Goal: Task Accomplishment & Management: Use online tool/utility

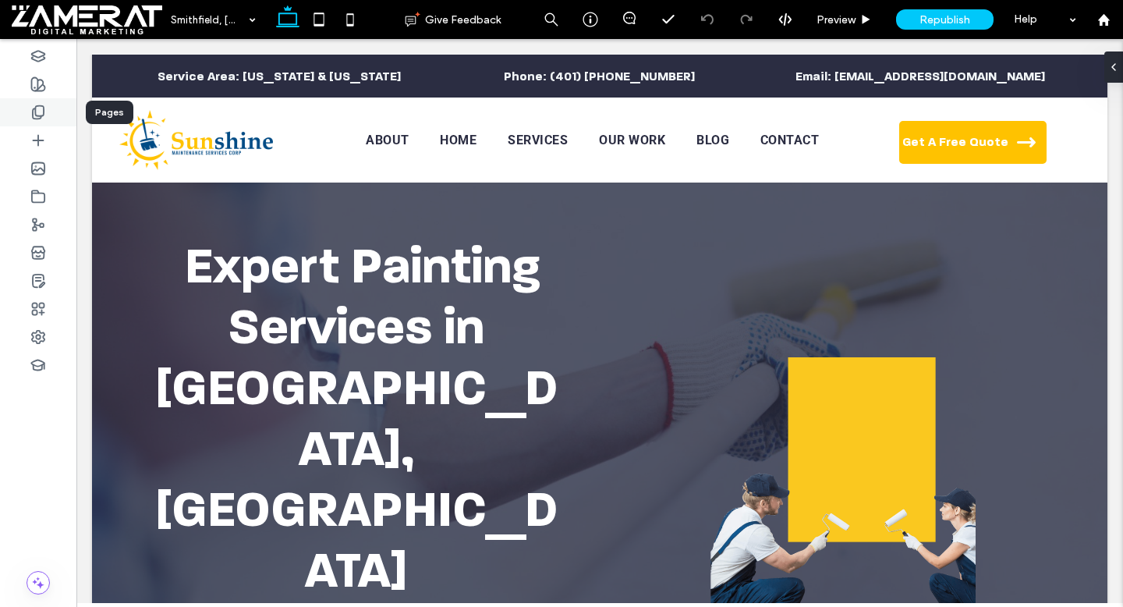
click at [32, 104] on div at bounding box center [38, 112] width 76 height 28
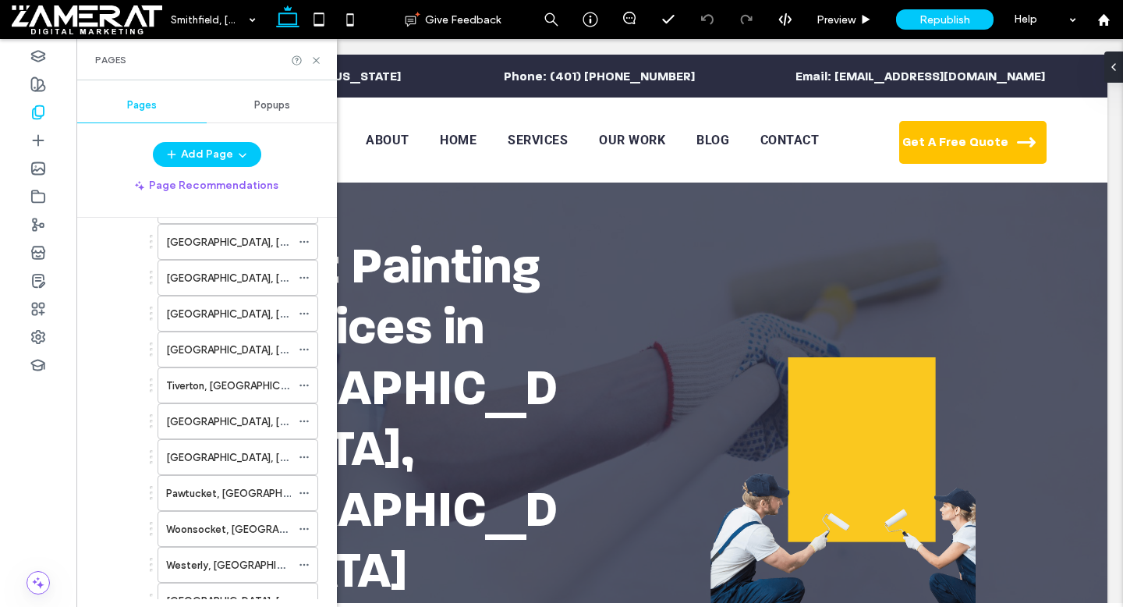
scroll to position [125, 0]
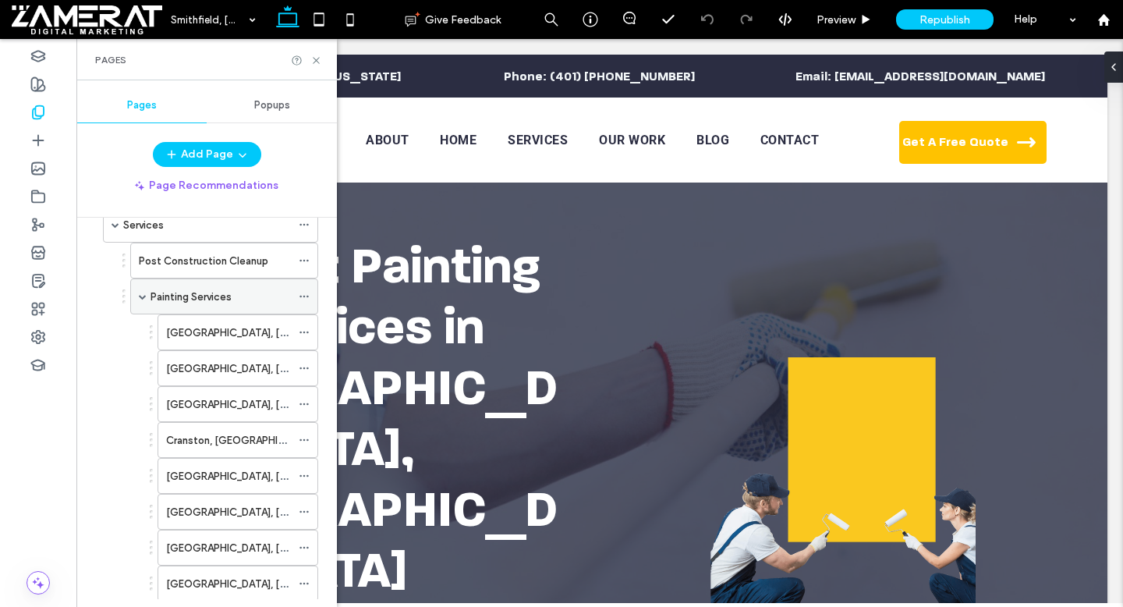
click at [140, 293] on span at bounding box center [143, 297] width 8 height 8
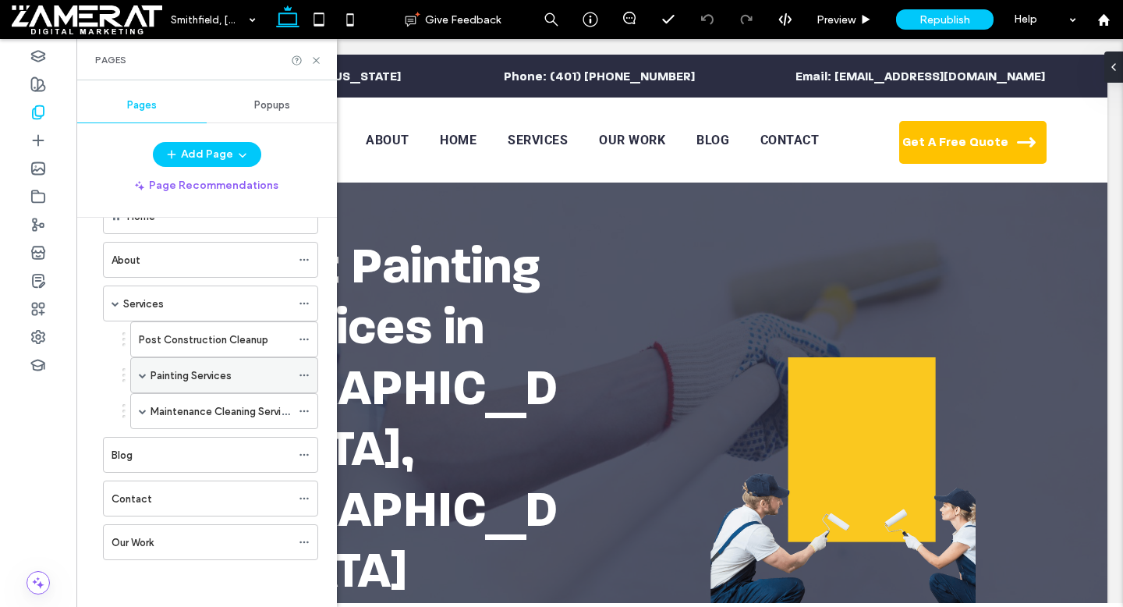
scroll to position [46, 0]
click at [141, 409] on span at bounding box center [143, 411] width 8 height 8
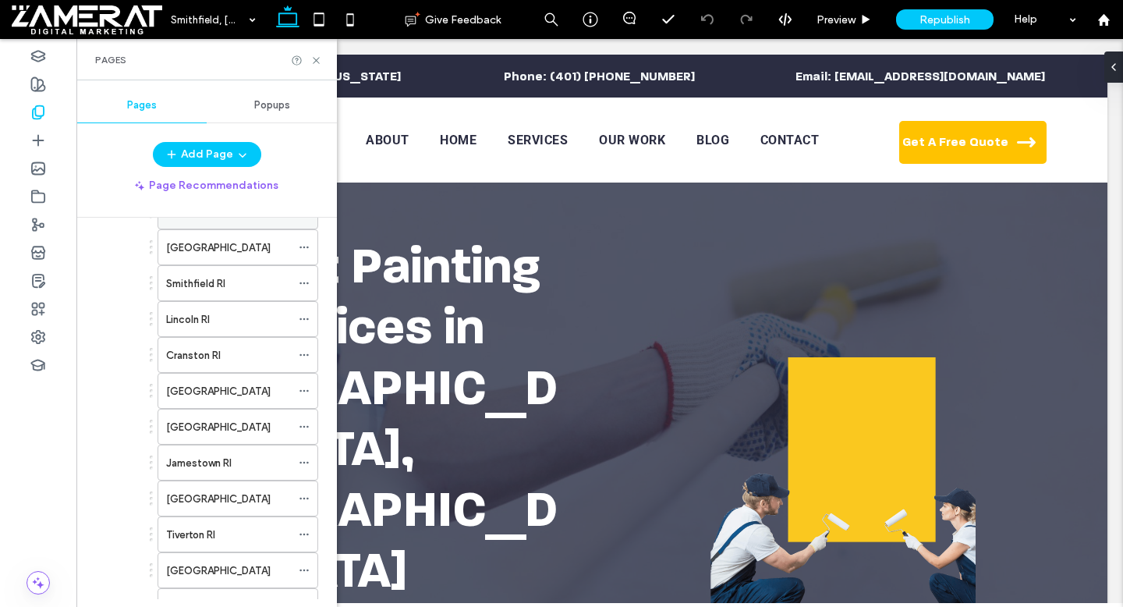
scroll to position [227, 0]
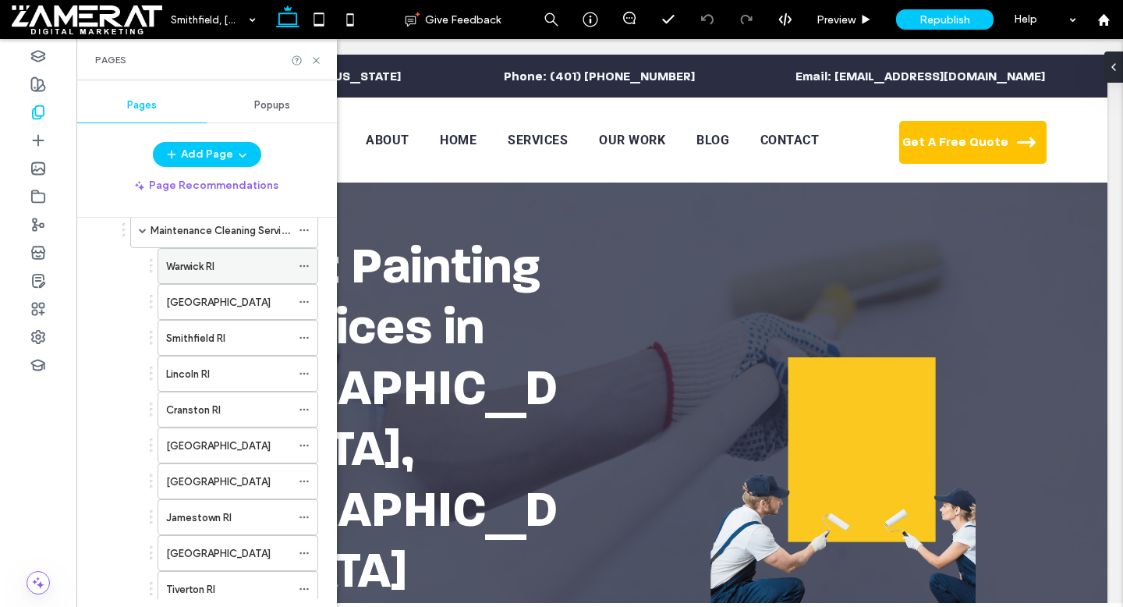
click at [303, 266] on use at bounding box center [304, 266] width 9 height 2
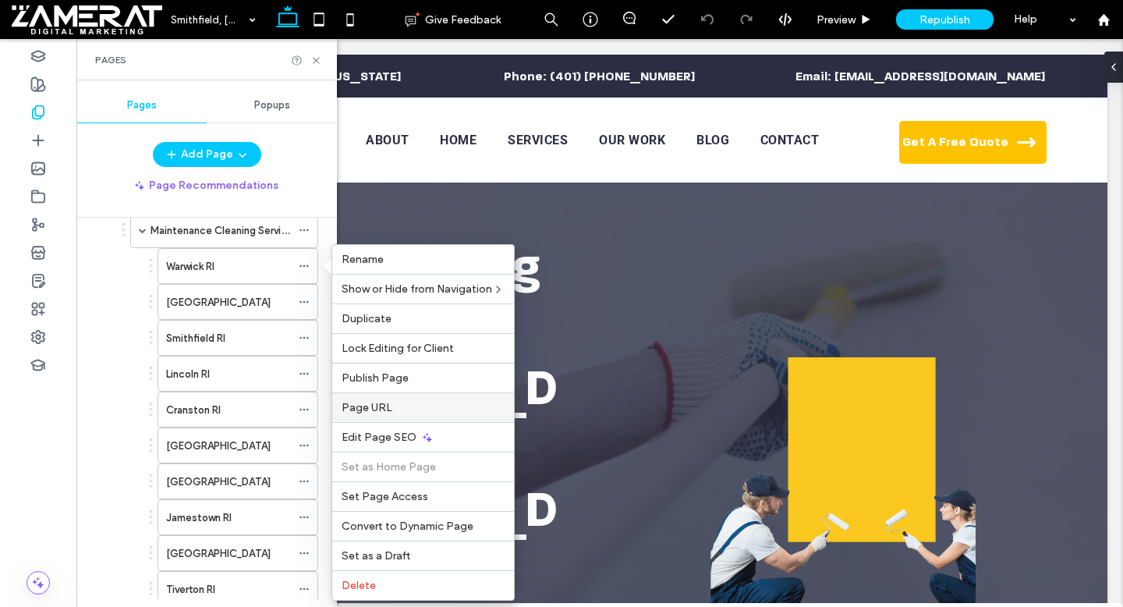
click at [440, 411] on label "Page URL" at bounding box center [423, 407] width 163 height 13
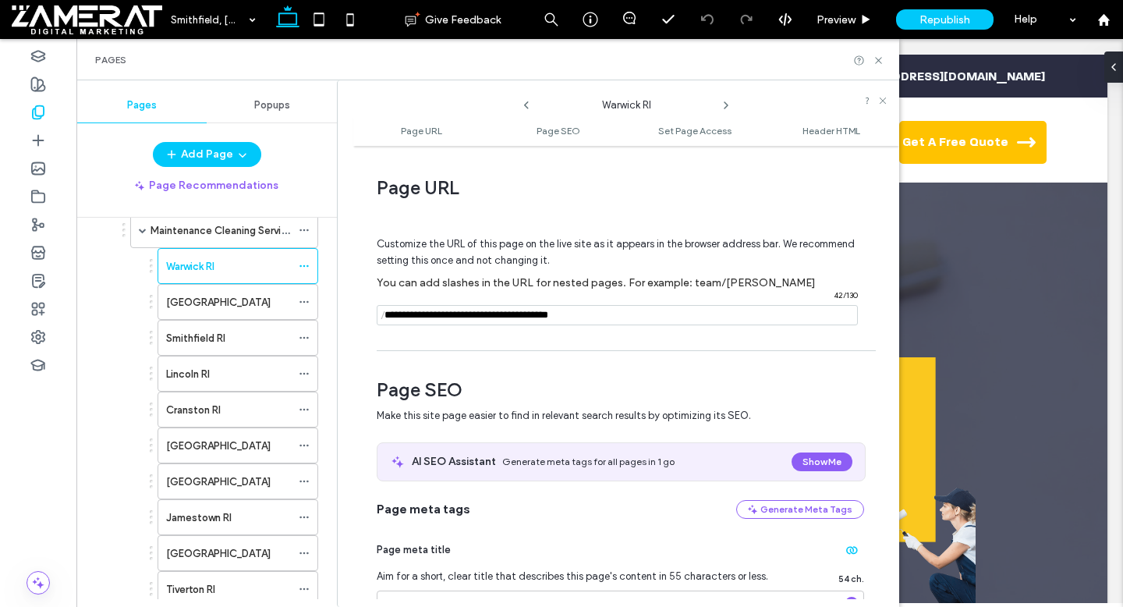
click at [503, 319] on input "notEmpty" at bounding box center [617, 315] width 481 height 20
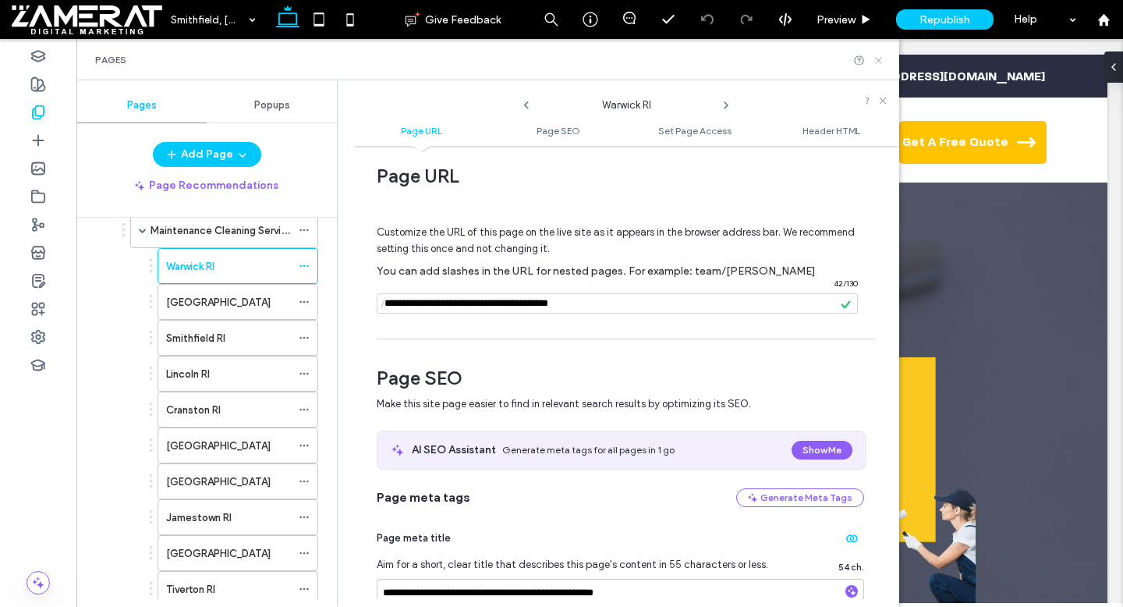
click at [875, 59] on icon at bounding box center [879, 61] width 12 height 12
